Goal: Use online tool/utility: Utilize a website feature to perform a specific function

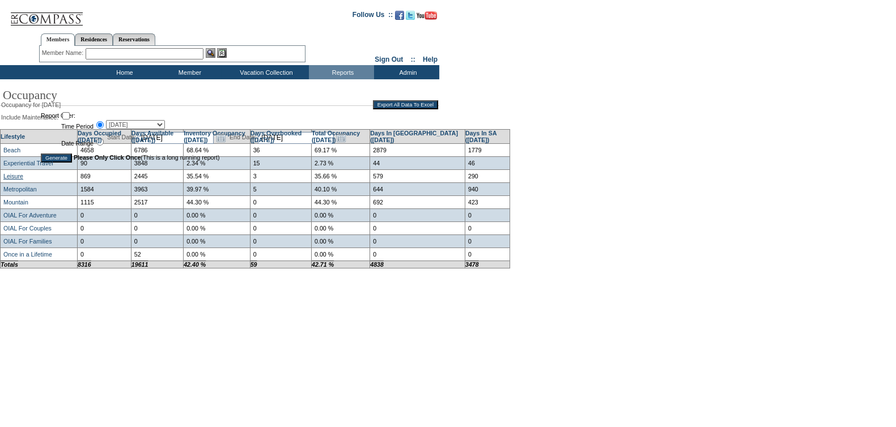
click at [22, 177] on link "Leisure" at bounding box center [13, 176] width 20 height 7
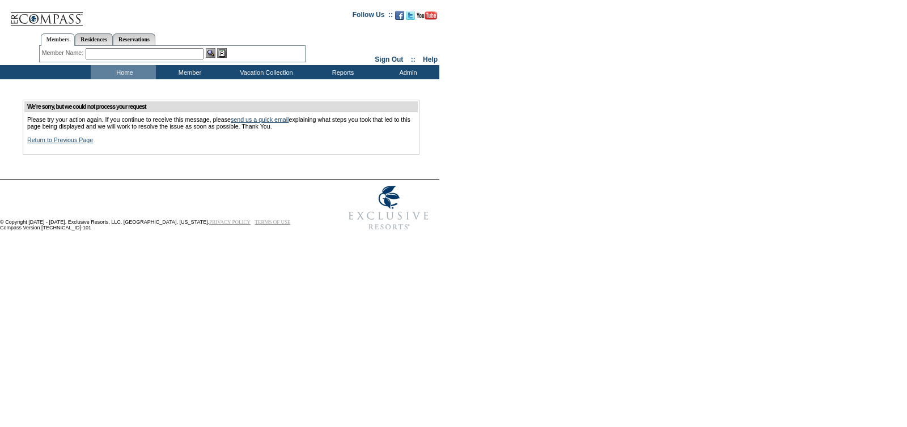
click at [79, 143] on link "Return to Previous Page" at bounding box center [60, 140] width 66 height 7
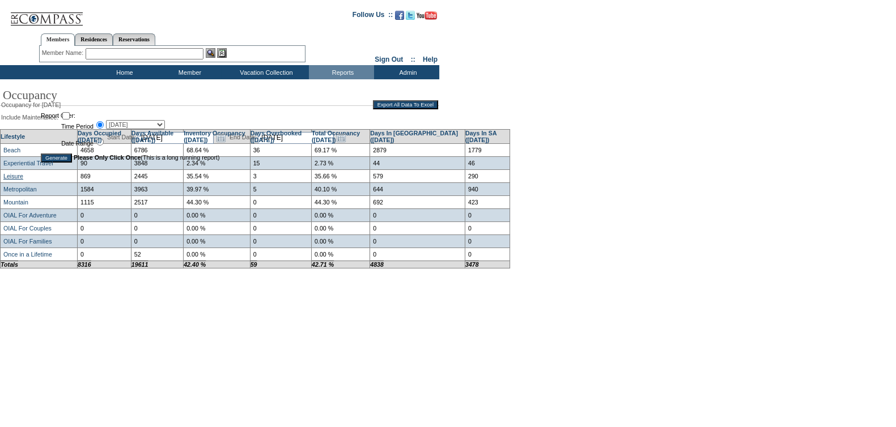
click at [6, 176] on link "Leisure" at bounding box center [13, 176] width 20 height 7
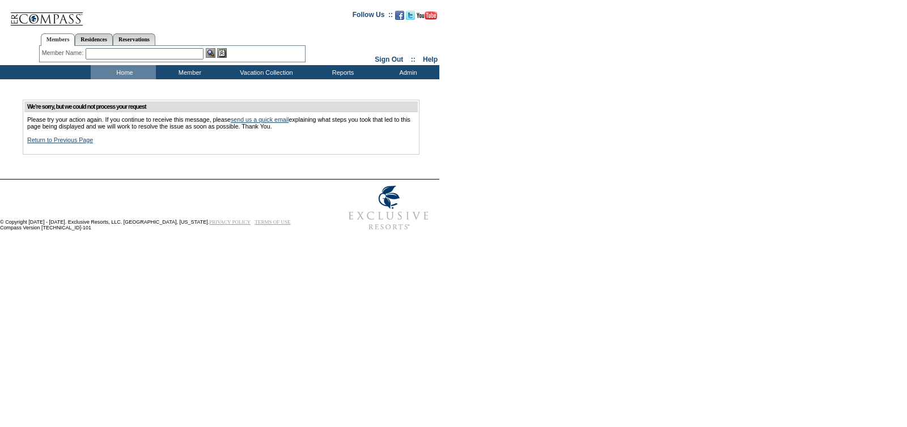
click at [32, 143] on link "Return to Previous Page" at bounding box center [60, 140] width 66 height 7
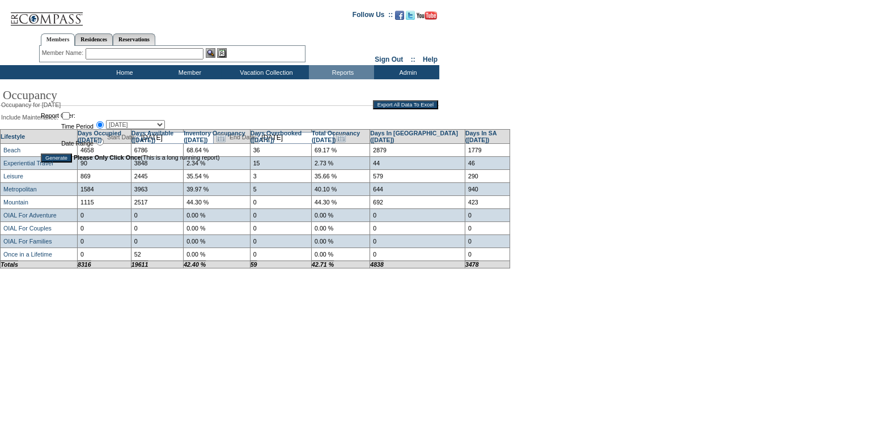
click at [65, 160] on input "Generate" at bounding box center [56, 158] width 31 height 9
